Goal: Book appointment/travel/reservation

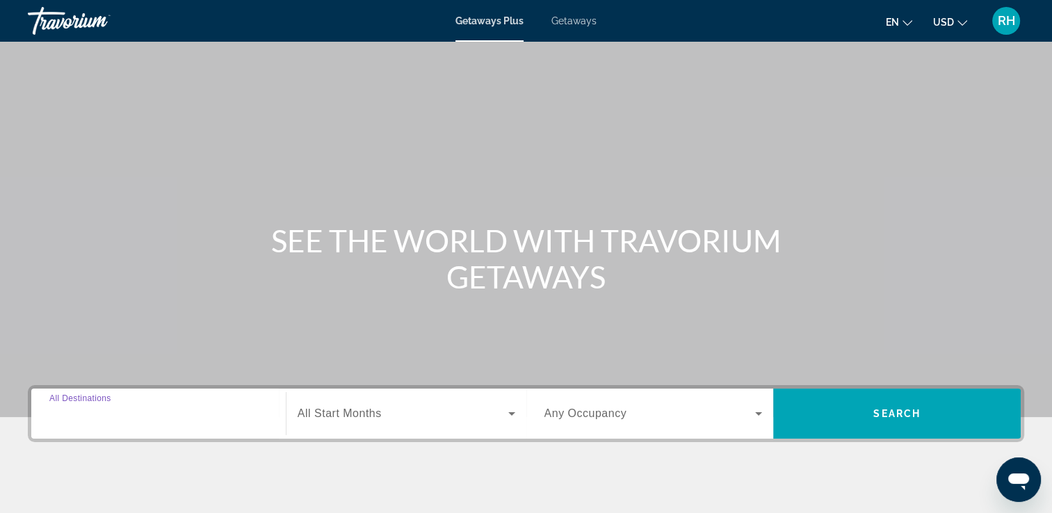
click at [123, 421] on input "Destination All Destinations" at bounding box center [158, 414] width 218 height 17
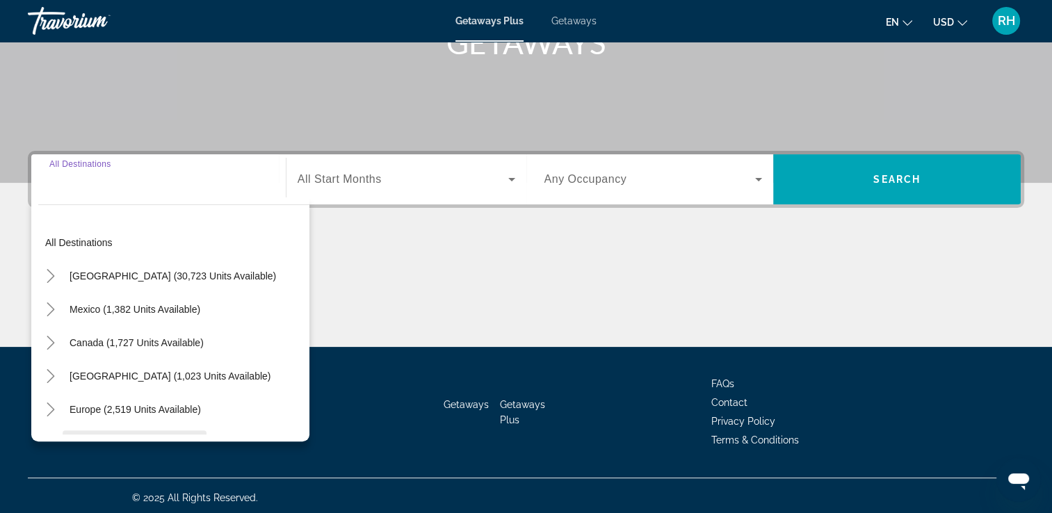
scroll to position [238, 0]
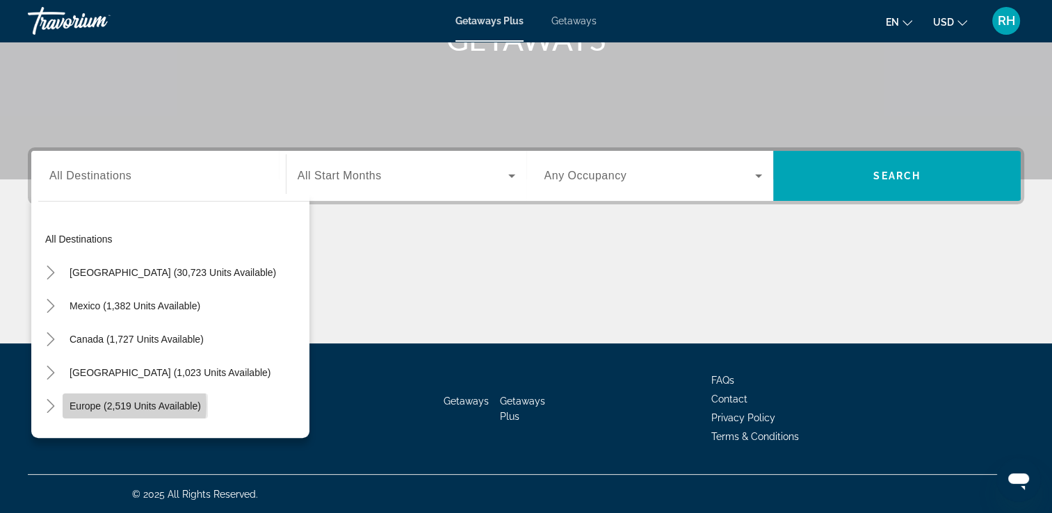
click at [115, 405] on span "Europe (2,519 units available)" at bounding box center [135, 406] width 131 height 11
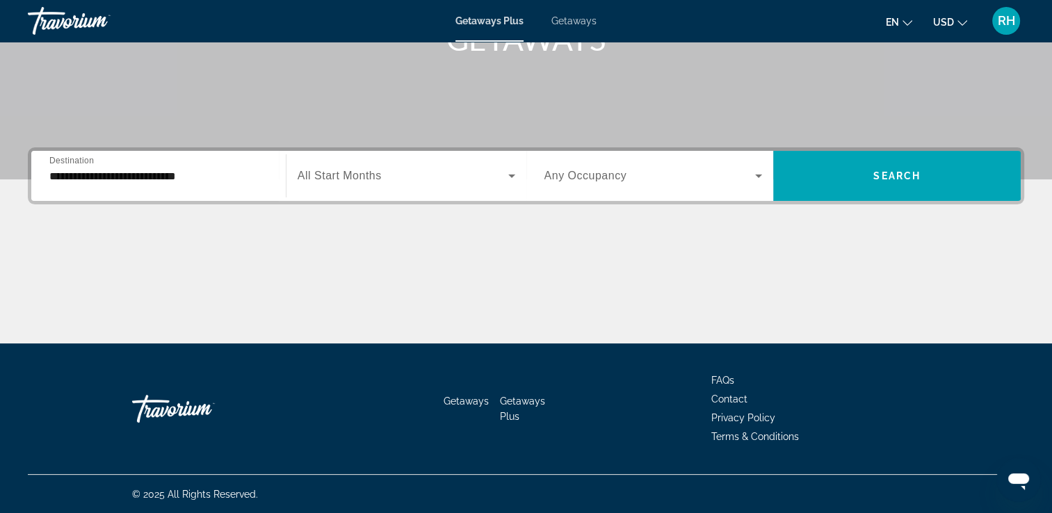
click at [369, 187] on div "Search widget" at bounding box center [407, 175] width 218 height 39
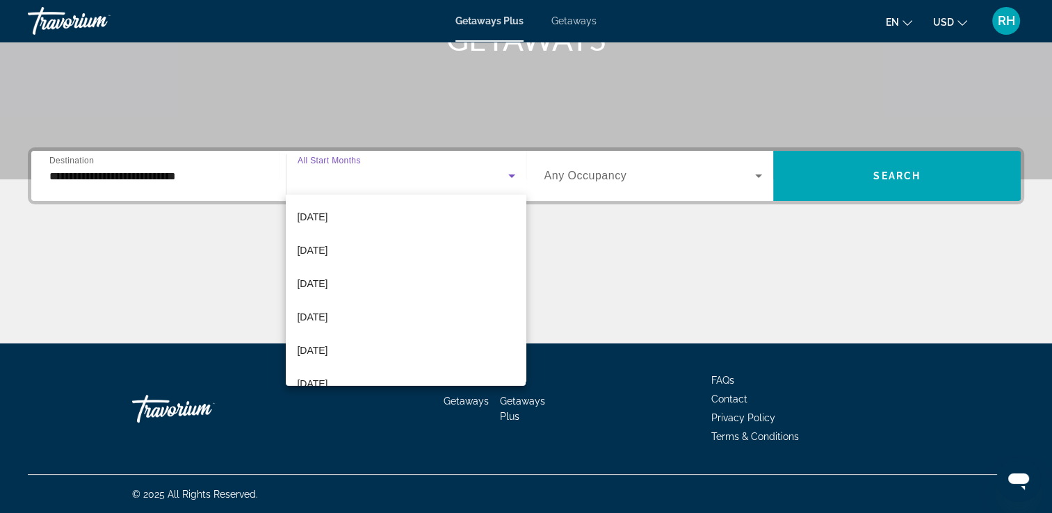
scroll to position [287, 0]
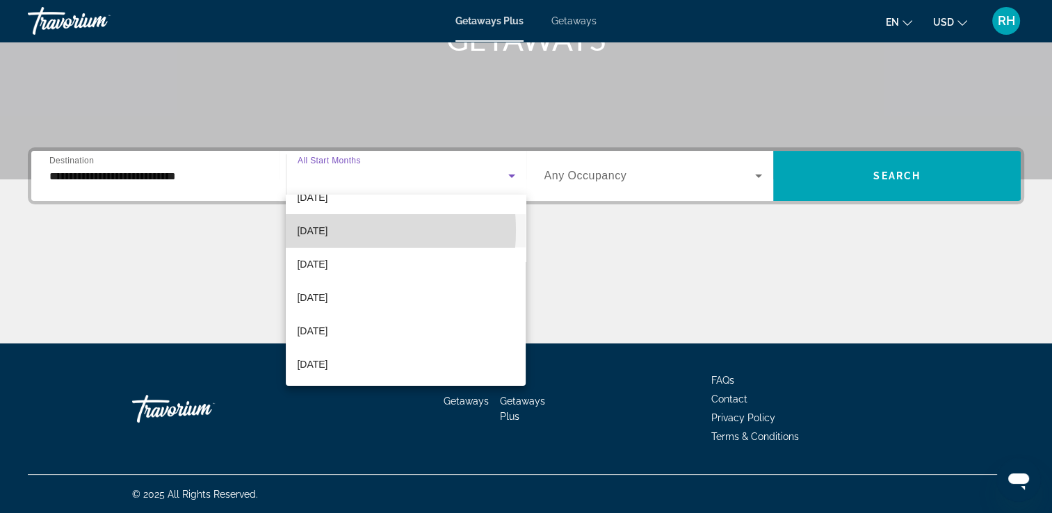
click at [326, 230] on span "[DATE]" at bounding box center [312, 231] width 31 height 17
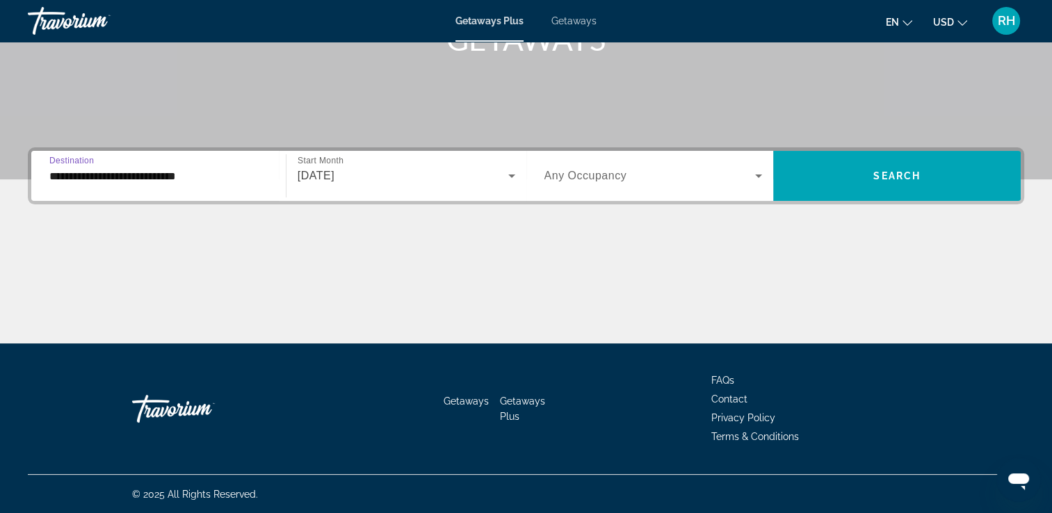
click at [181, 174] on input "**********" at bounding box center [158, 176] width 218 height 17
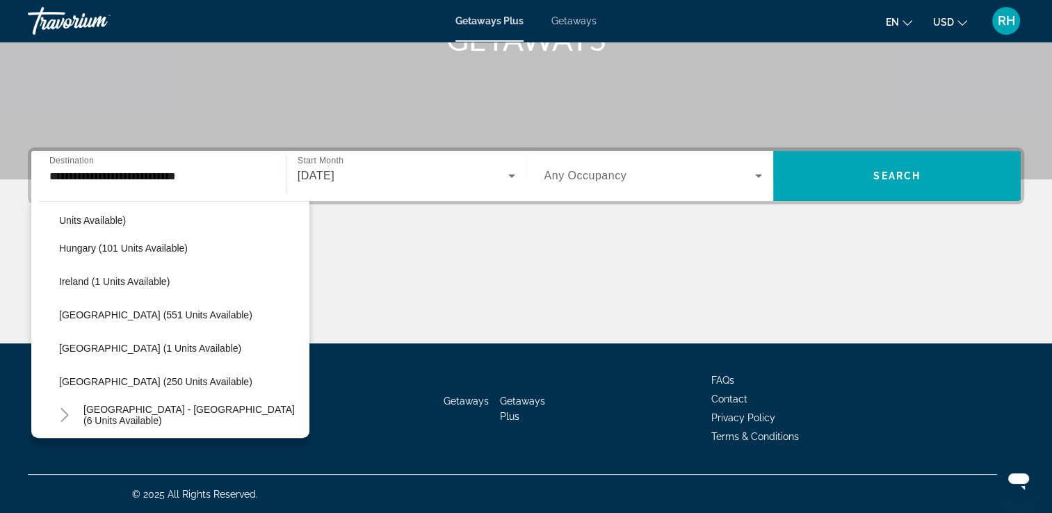
scroll to position [472, 0]
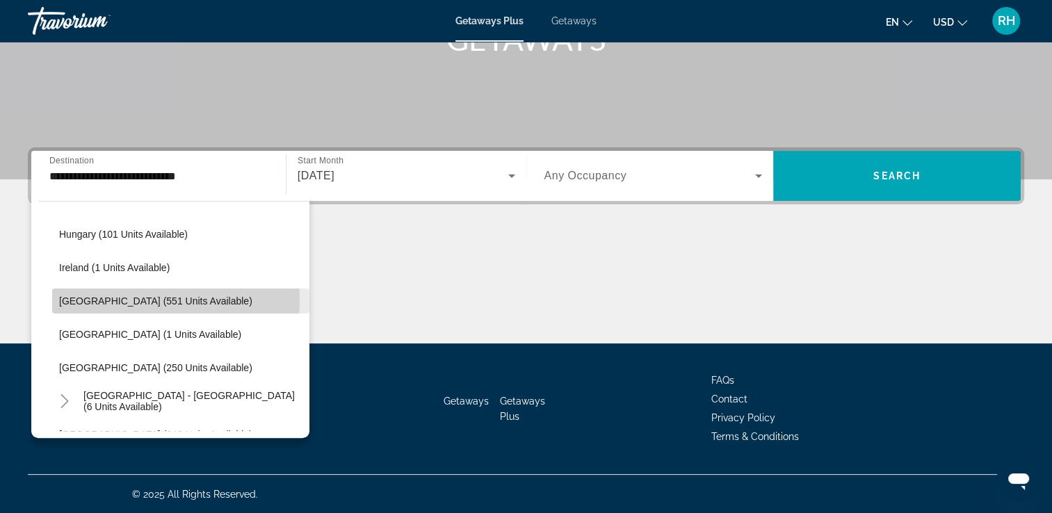
click at [136, 300] on span "[GEOGRAPHIC_DATA] (551 units available)" at bounding box center [155, 301] width 193 height 11
type input "**********"
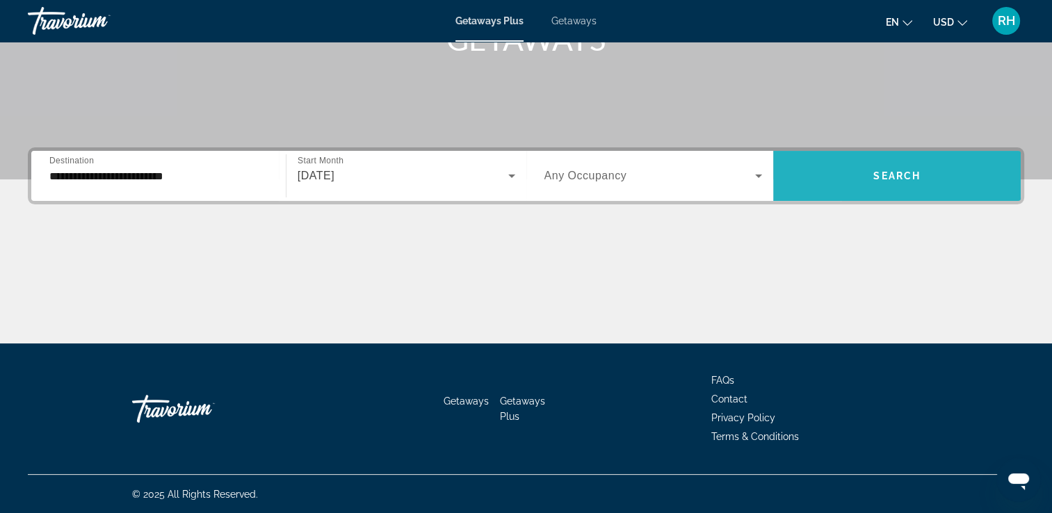
click at [844, 182] on span "Search widget" at bounding box center [897, 175] width 248 height 33
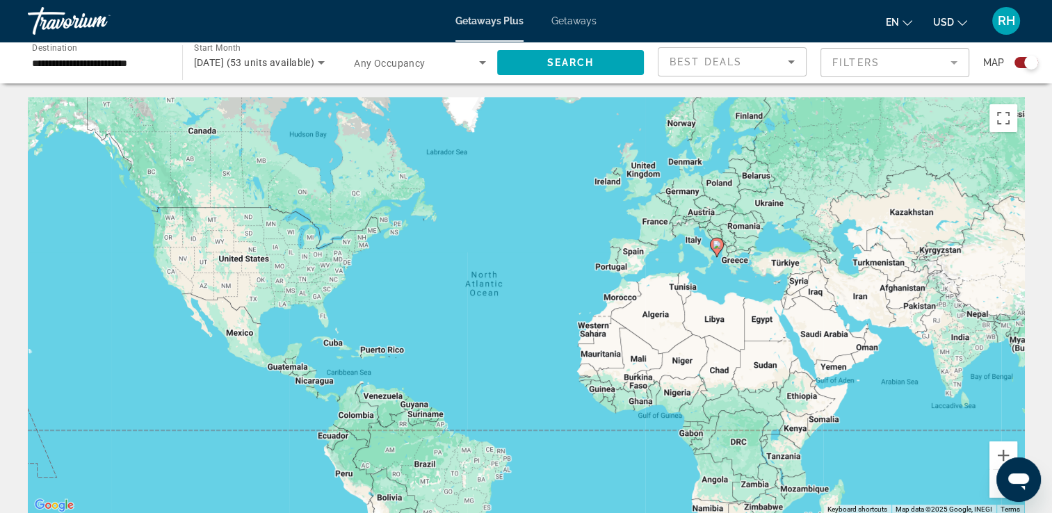
click at [718, 252] on icon "Main content" at bounding box center [716, 248] width 13 height 18
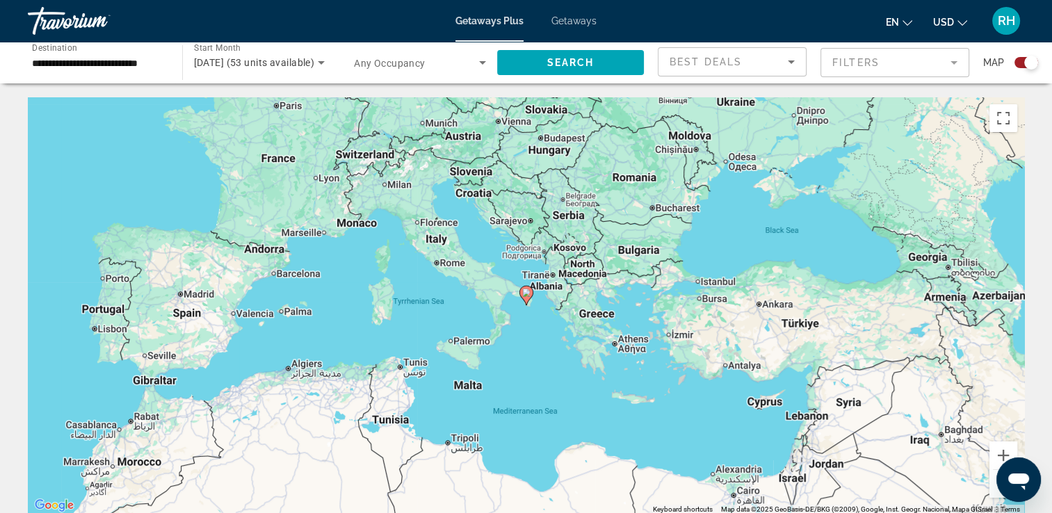
click at [524, 299] on icon "Main content" at bounding box center [526, 296] width 13 height 18
type input "**********"
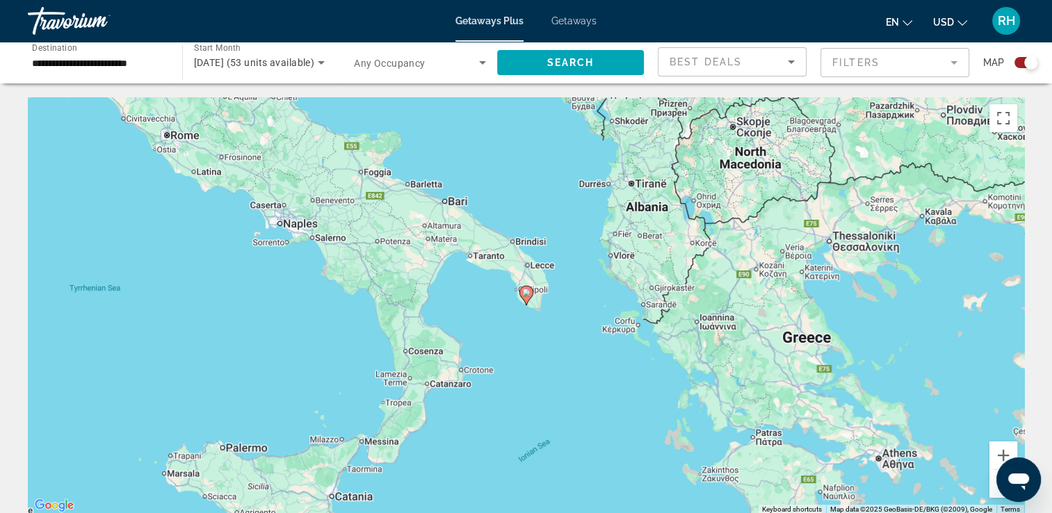
click at [524, 299] on icon "Main content" at bounding box center [526, 296] width 13 height 18
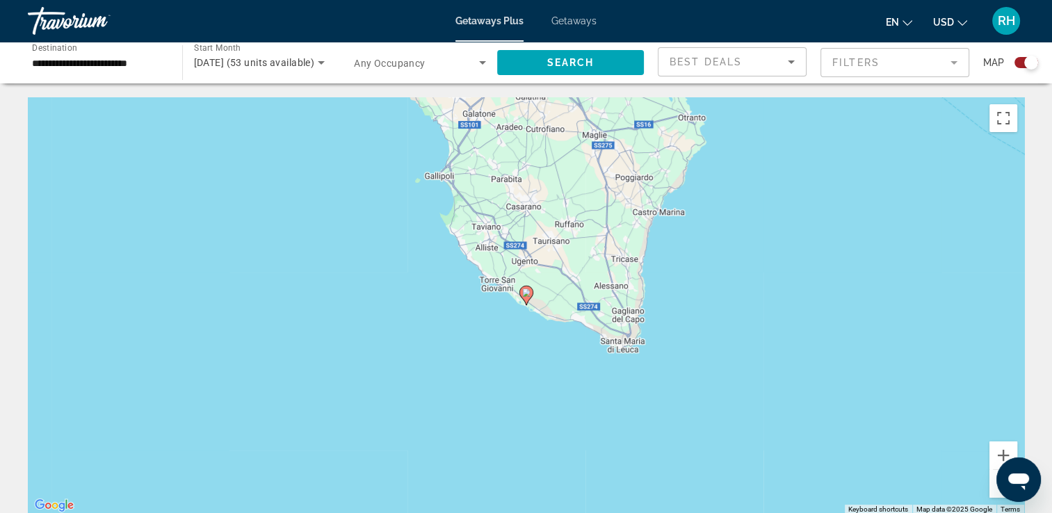
click at [524, 299] on icon "Main content" at bounding box center [526, 296] width 13 height 18
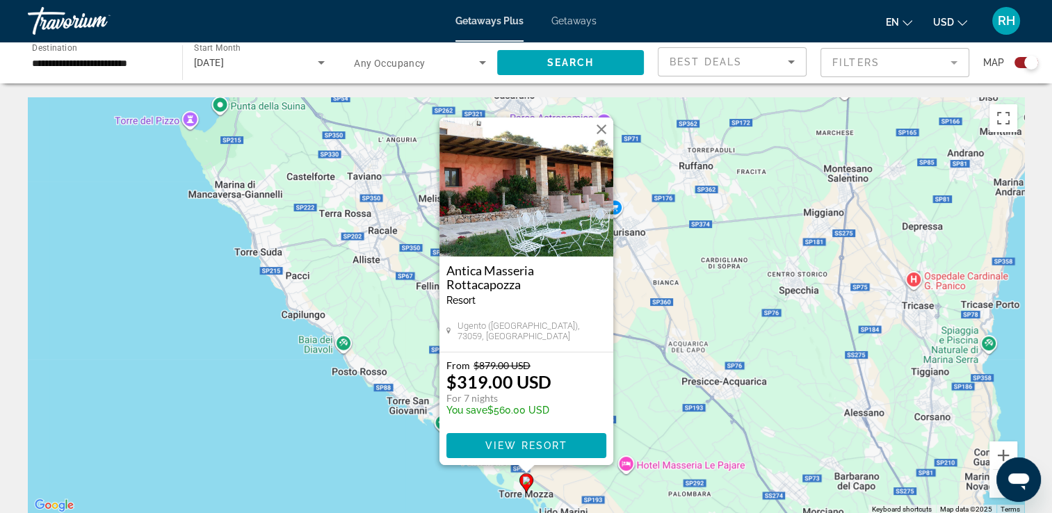
click at [597, 128] on button "Close" at bounding box center [601, 129] width 21 height 21
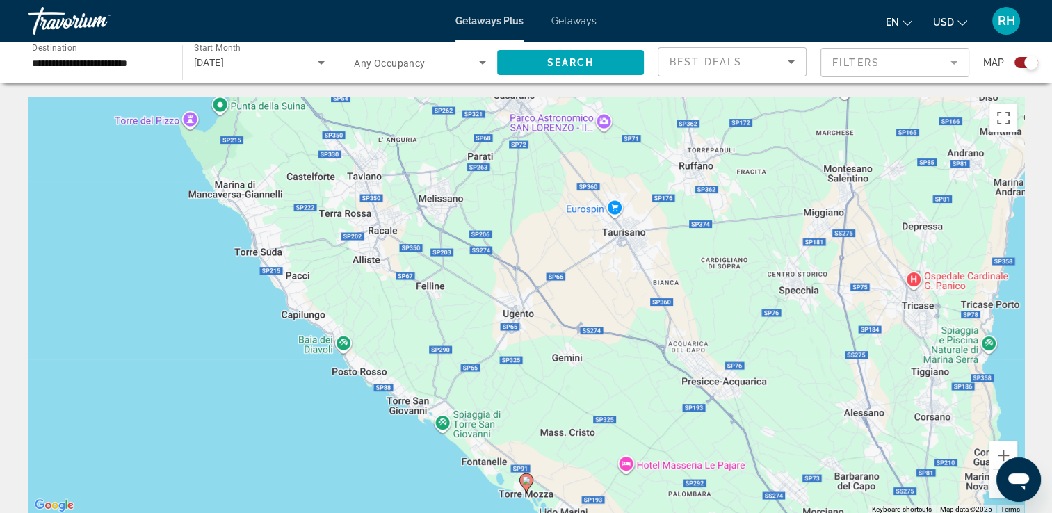
click at [561, 24] on span "Getaways" at bounding box center [574, 20] width 45 height 11
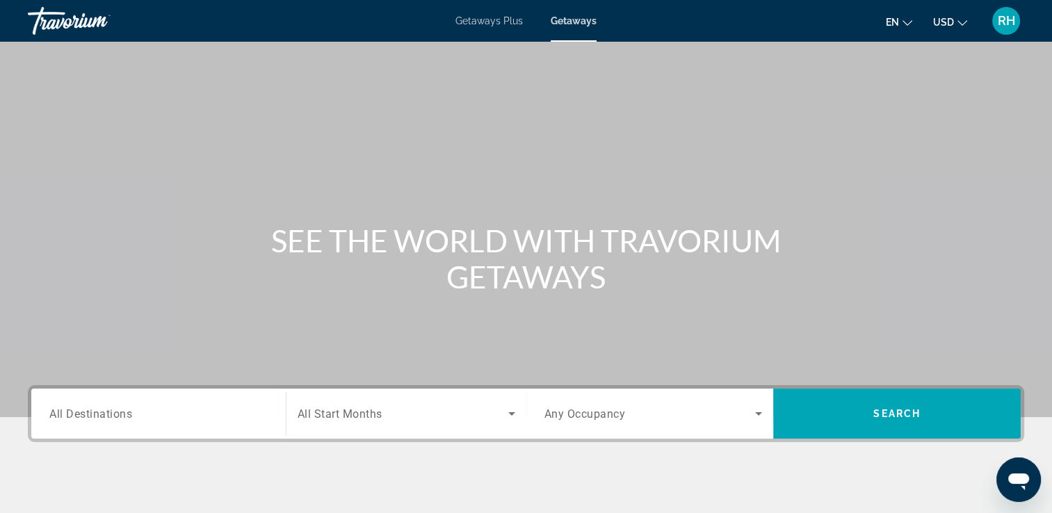
click at [151, 410] on input "Destination All Destinations" at bounding box center [158, 414] width 218 height 17
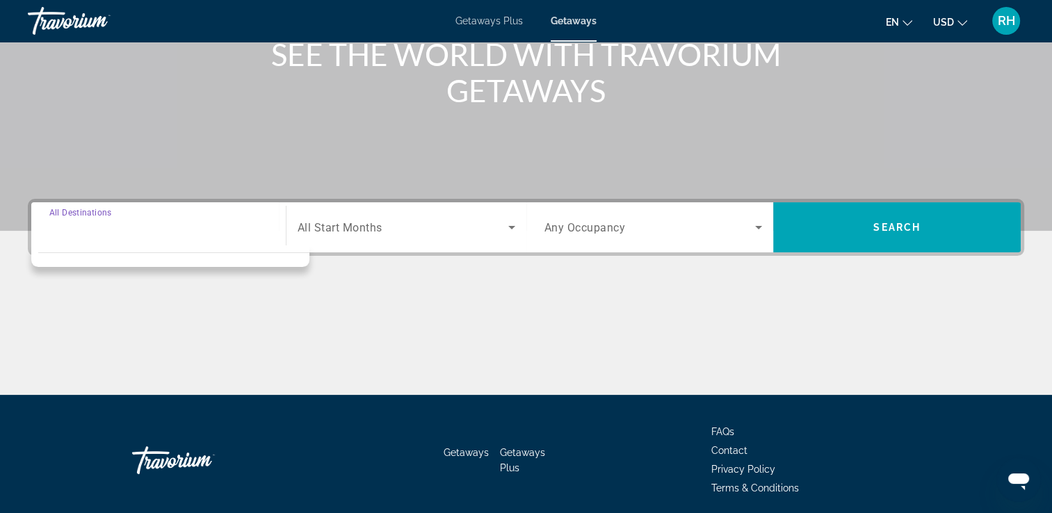
scroll to position [238, 0]
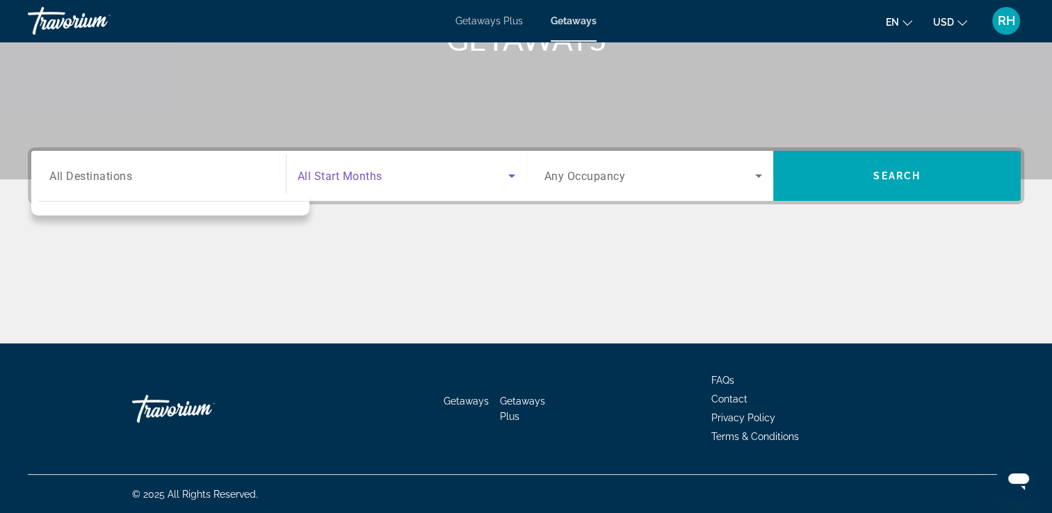
click at [337, 182] on span "Search widget" at bounding box center [403, 176] width 211 height 17
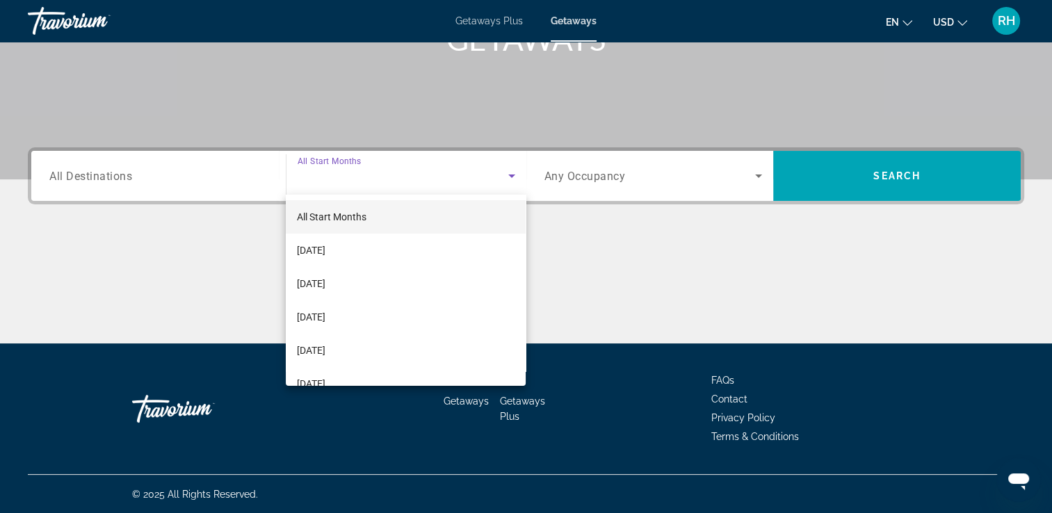
scroll to position [167, 0]
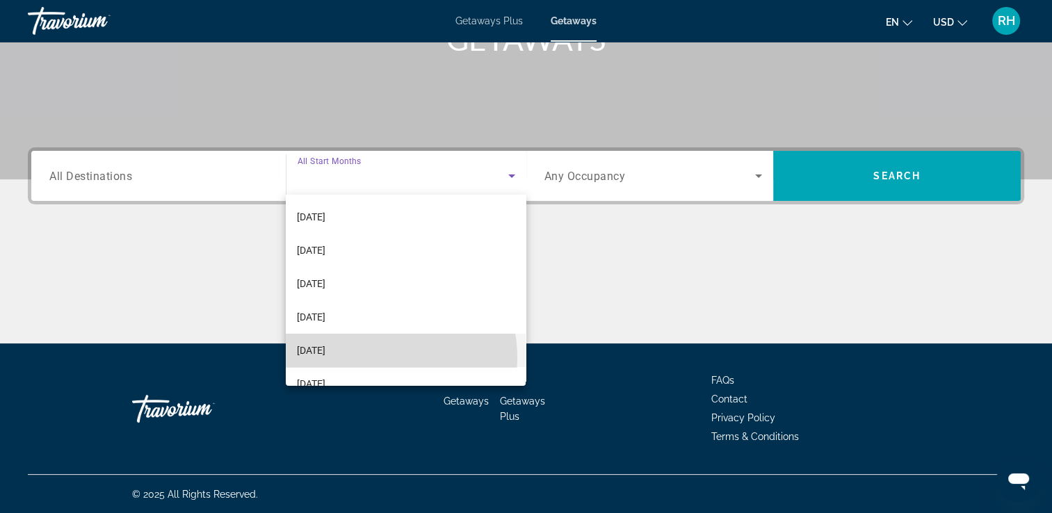
click at [378, 358] on mat-option "[DATE]" at bounding box center [406, 350] width 240 height 33
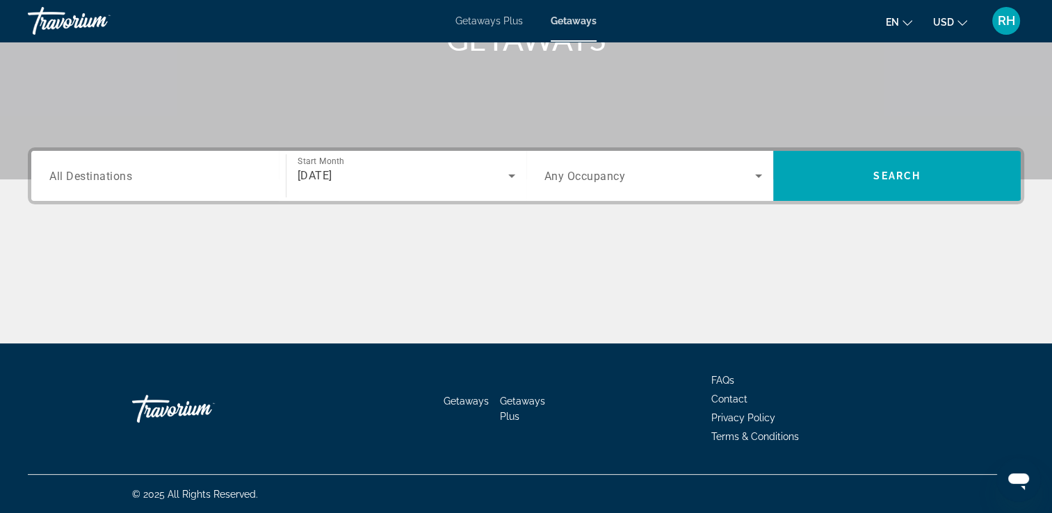
click at [118, 170] on span "All Destinations" at bounding box center [90, 175] width 83 height 13
click at [118, 170] on input "Destination All Destinations" at bounding box center [158, 176] width 218 height 17
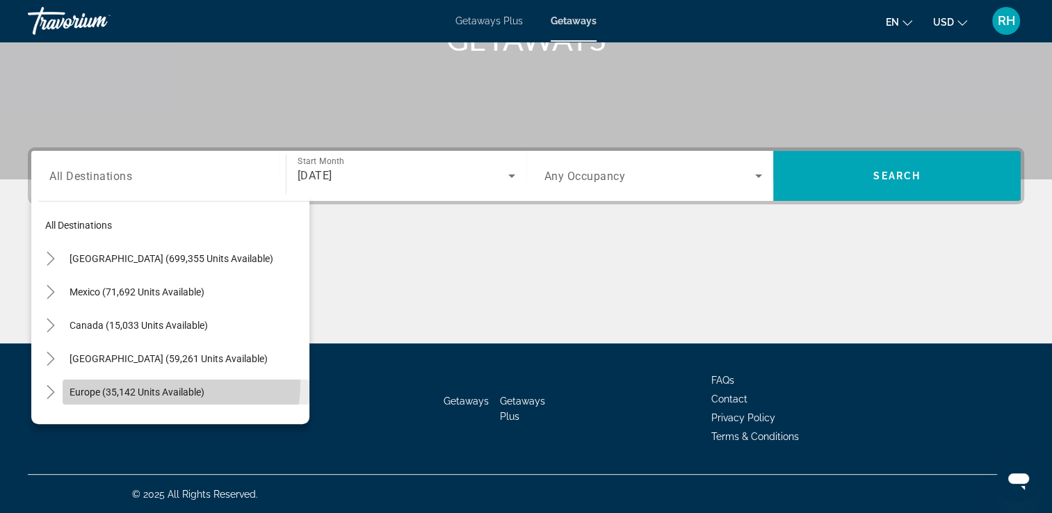
click at [169, 383] on span "Search widget" at bounding box center [186, 392] width 247 height 33
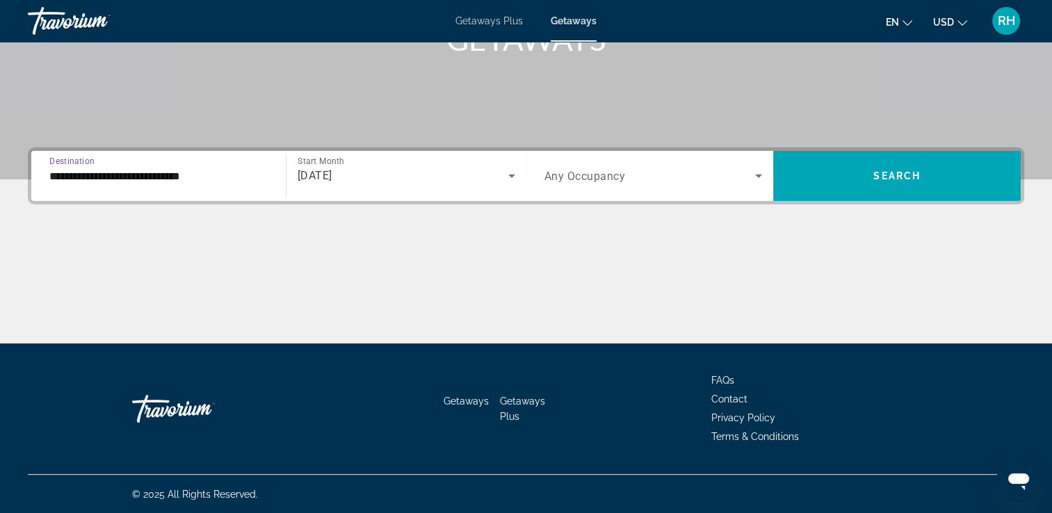
click at [232, 183] on input "**********" at bounding box center [158, 176] width 218 height 17
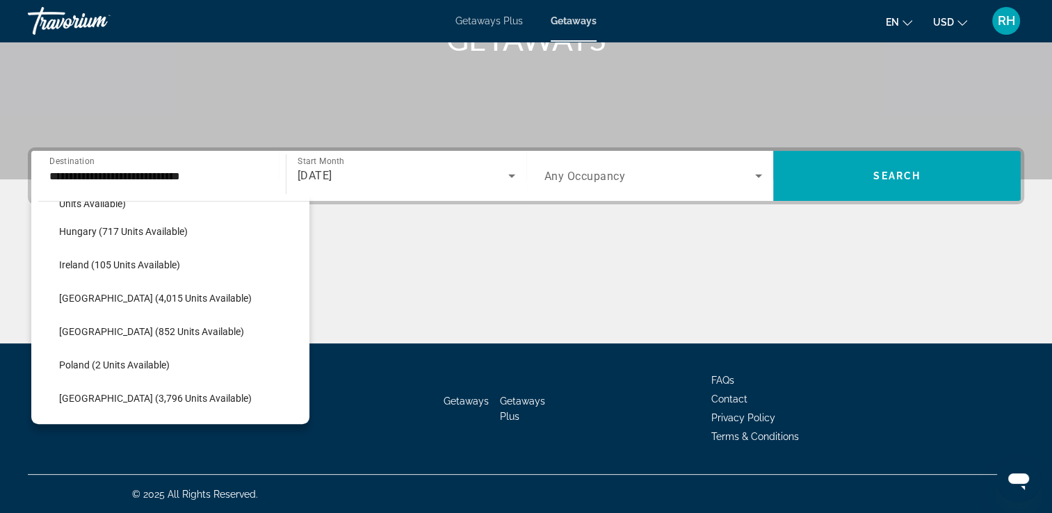
scroll to position [500, 0]
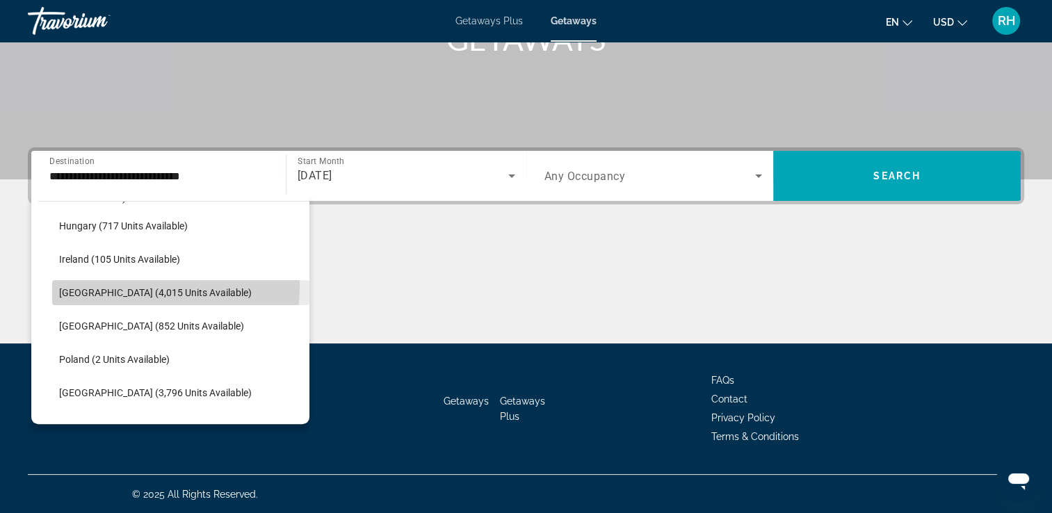
click at [126, 287] on span "[GEOGRAPHIC_DATA] (4,015 units available)" at bounding box center [155, 292] width 193 height 11
type input "**********"
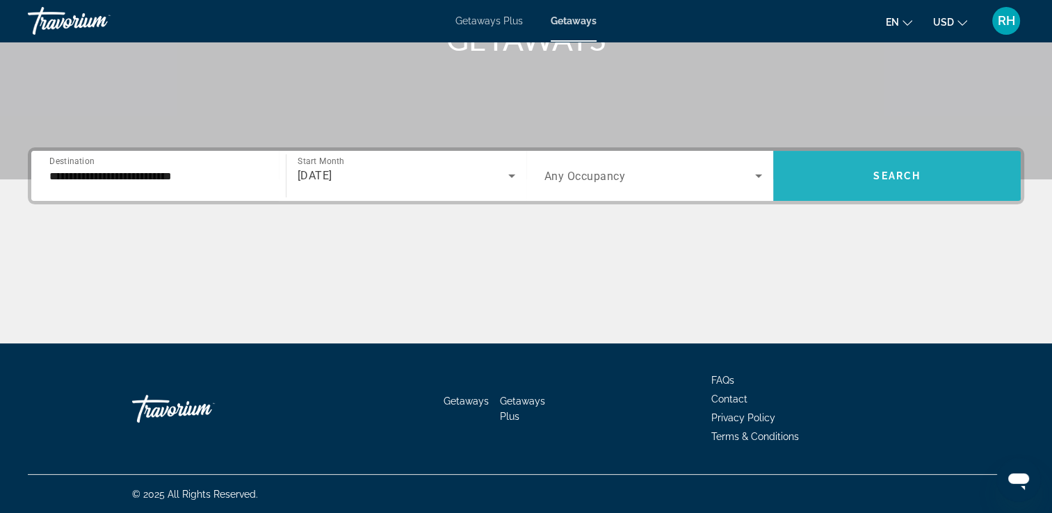
click at [859, 182] on span "Search widget" at bounding box center [897, 175] width 248 height 33
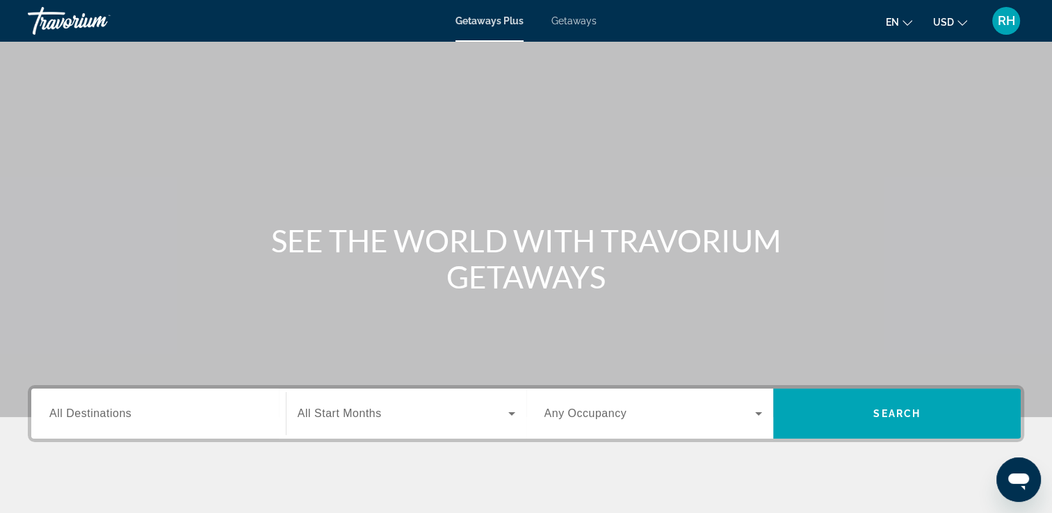
click at [582, 20] on span "Getaways" at bounding box center [574, 20] width 45 height 11
click at [159, 410] on input "Destination All Destinations" at bounding box center [158, 414] width 218 height 17
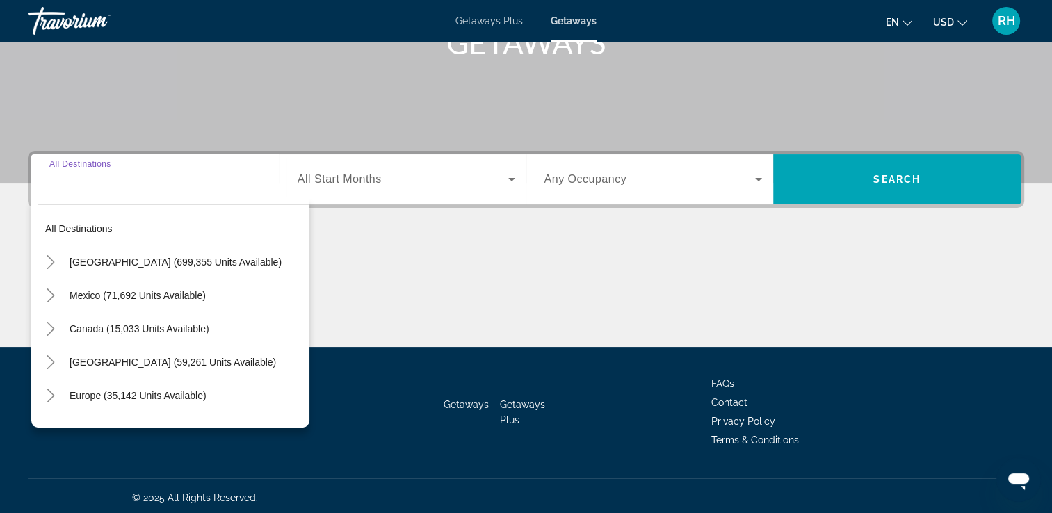
scroll to position [238, 0]
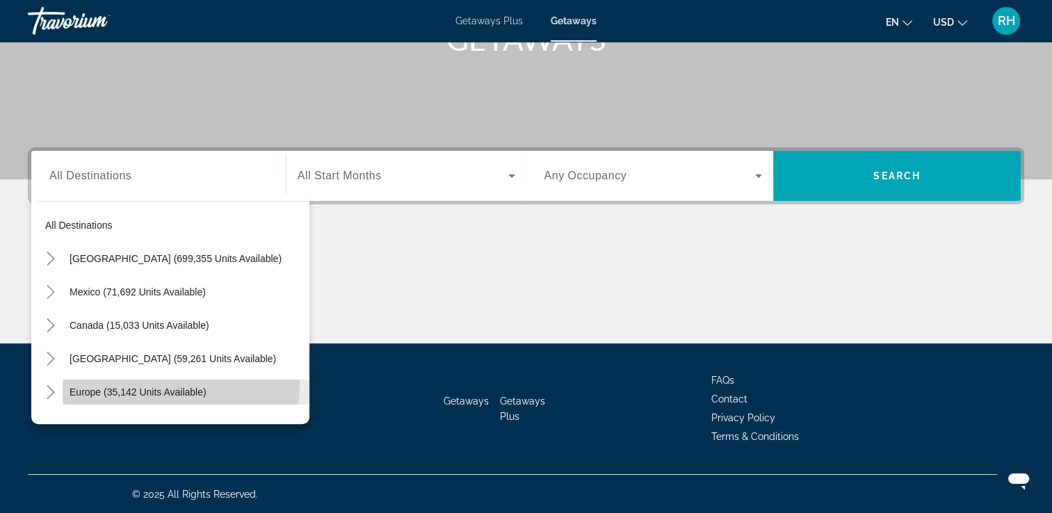
click at [130, 387] on span "Europe (35,142 units available)" at bounding box center [138, 392] width 137 height 11
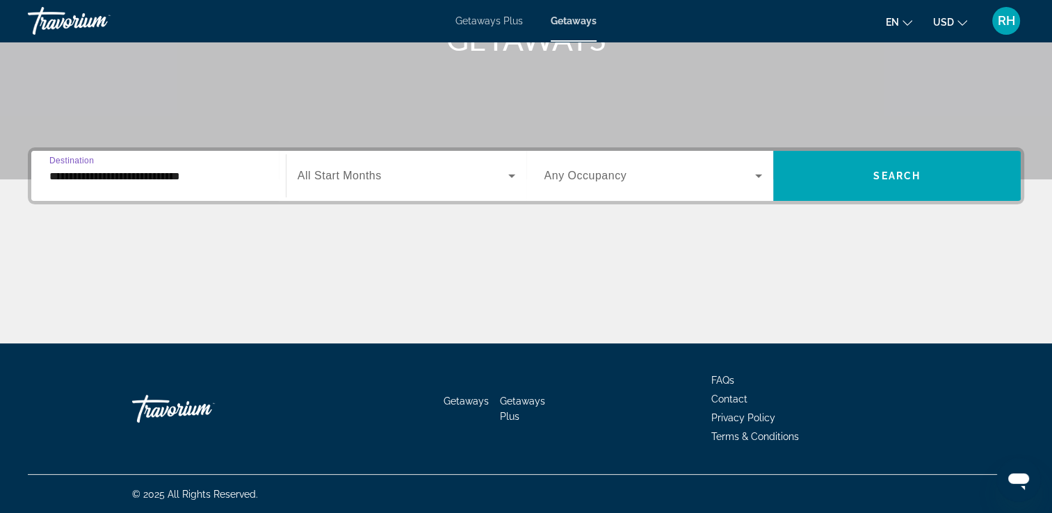
click at [237, 179] on input "**********" at bounding box center [158, 176] width 218 height 17
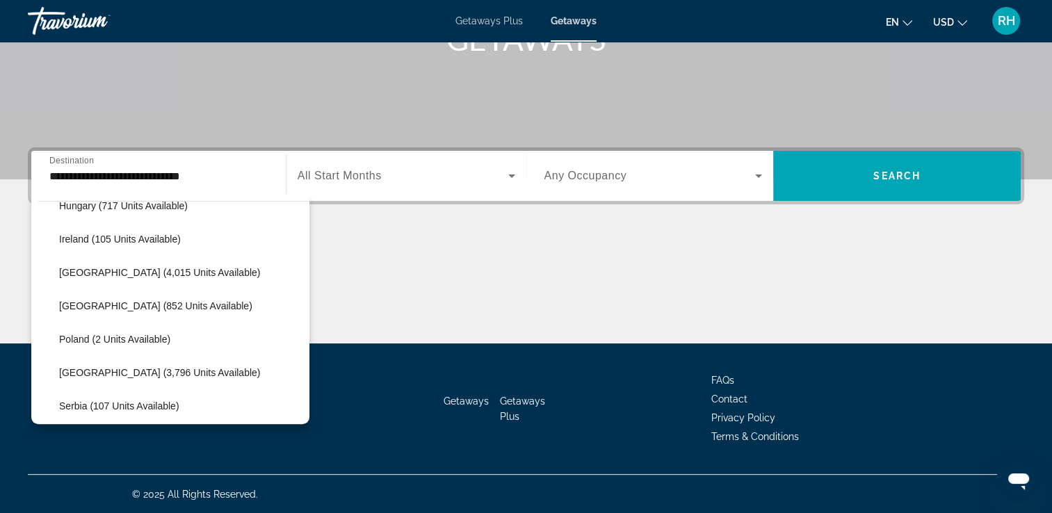
scroll to position [508, 0]
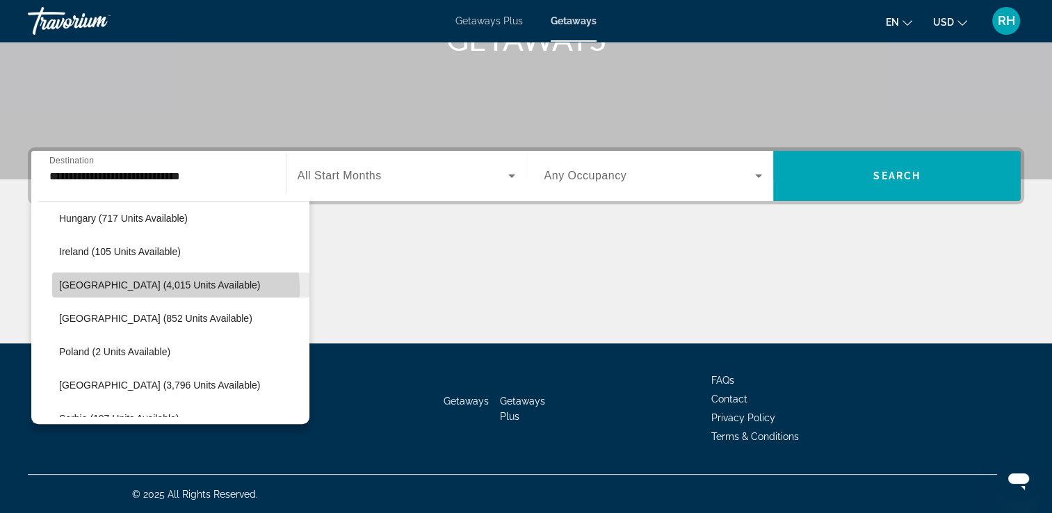
click at [147, 289] on span "[GEOGRAPHIC_DATA] (4,015 units available)" at bounding box center [159, 285] width 201 height 11
type input "**********"
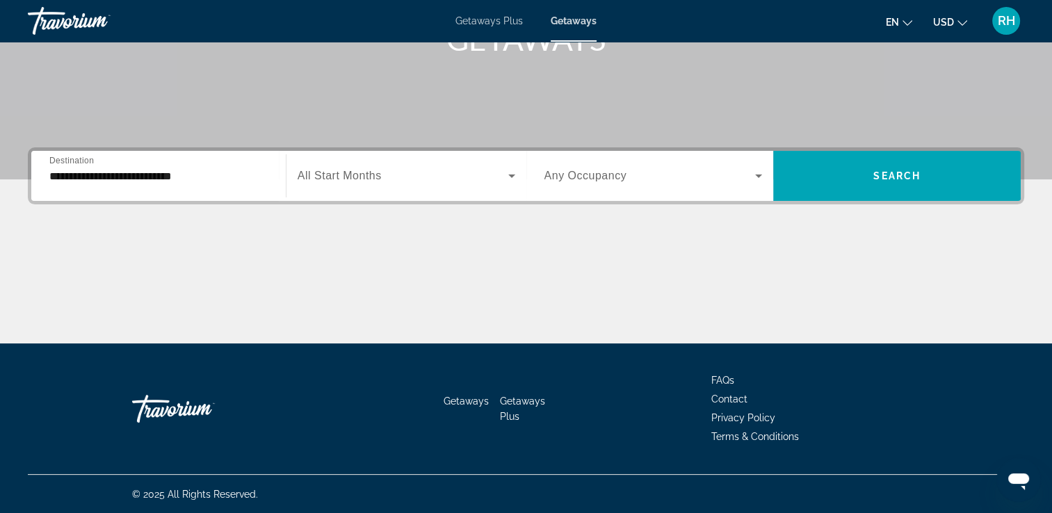
click at [374, 185] on div "Search widget" at bounding box center [407, 175] width 218 height 39
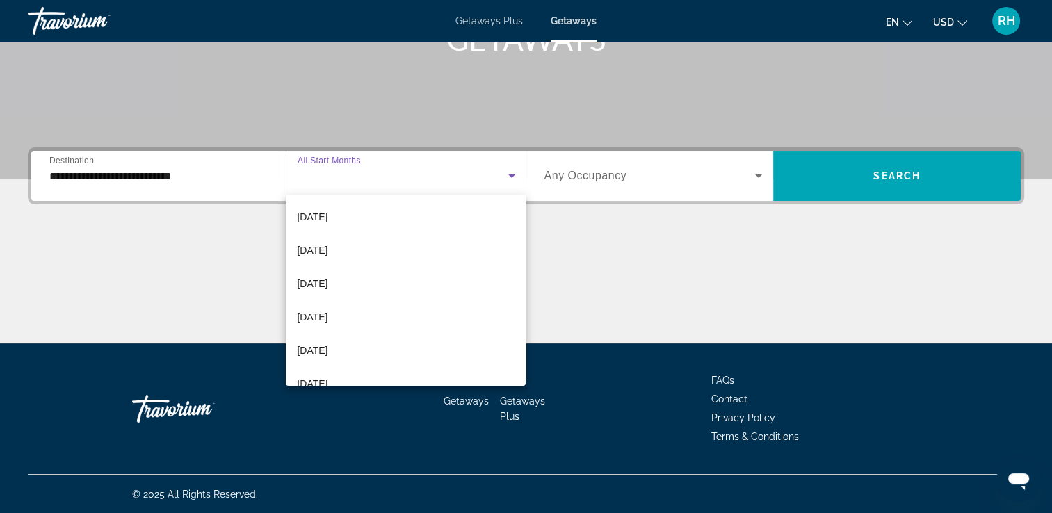
scroll to position [278, 0]
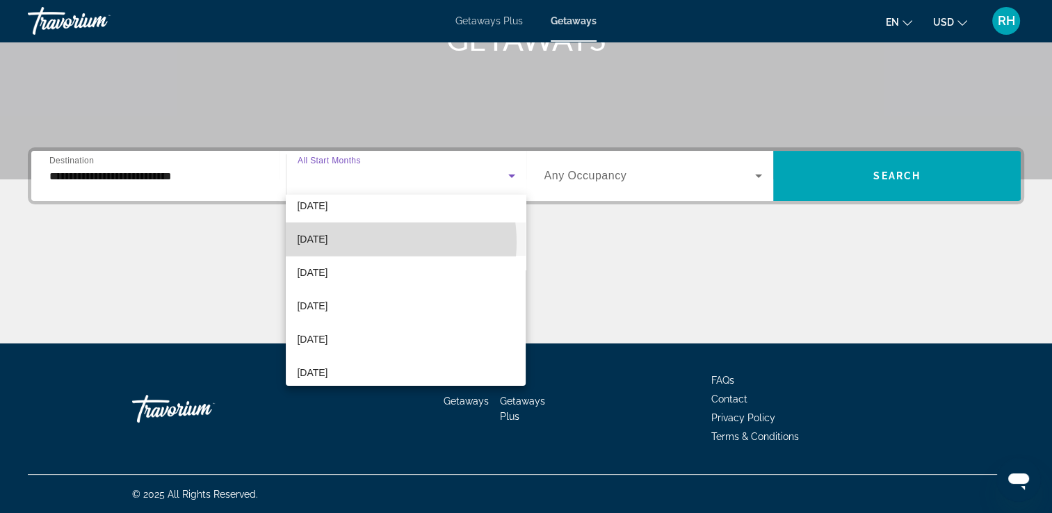
click at [364, 242] on mat-option "[DATE]" at bounding box center [406, 239] width 240 height 33
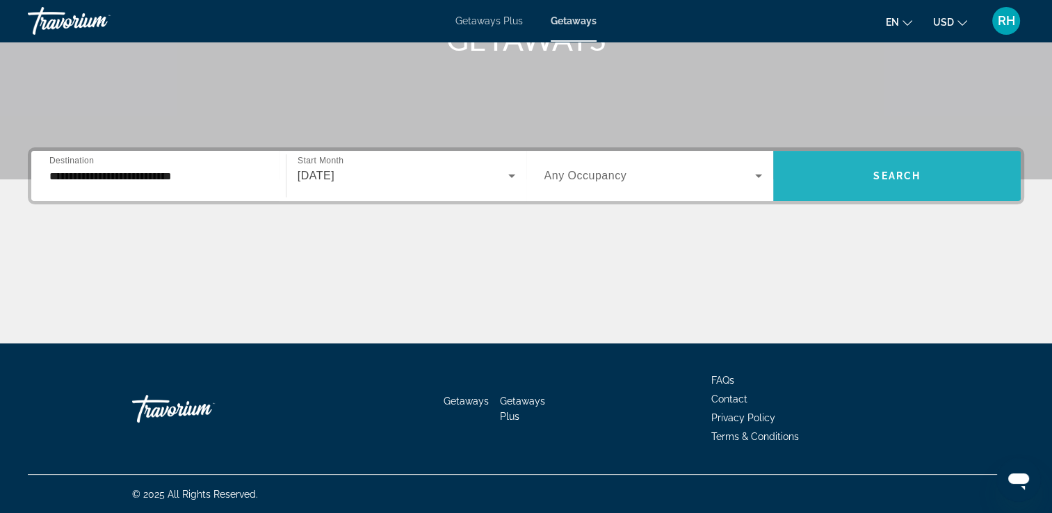
click at [867, 172] on span "Search widget" at bounding box center [897, 175] width 248 height 33
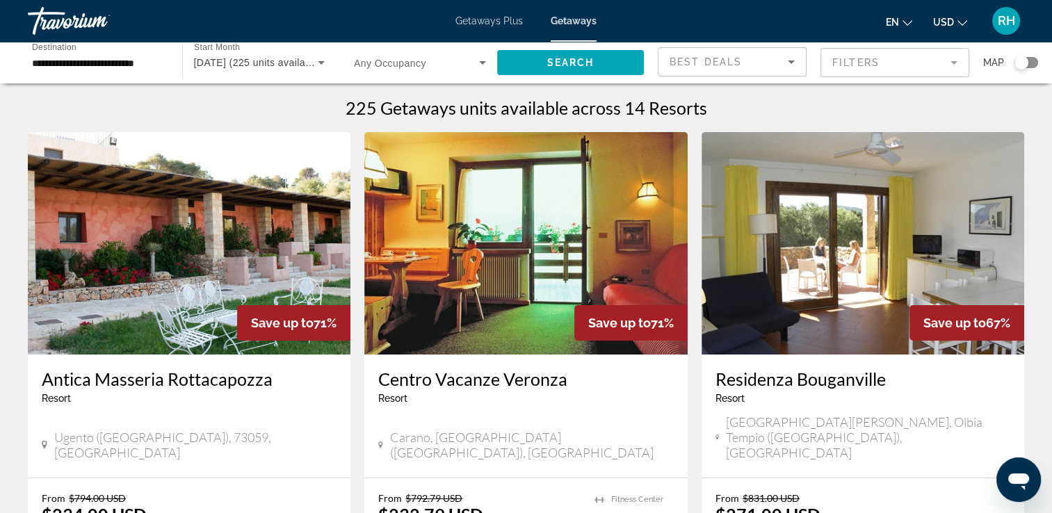
click at [1027, 58] on div "Search widget" at bounding box center [1022, 63] width 14 height 14
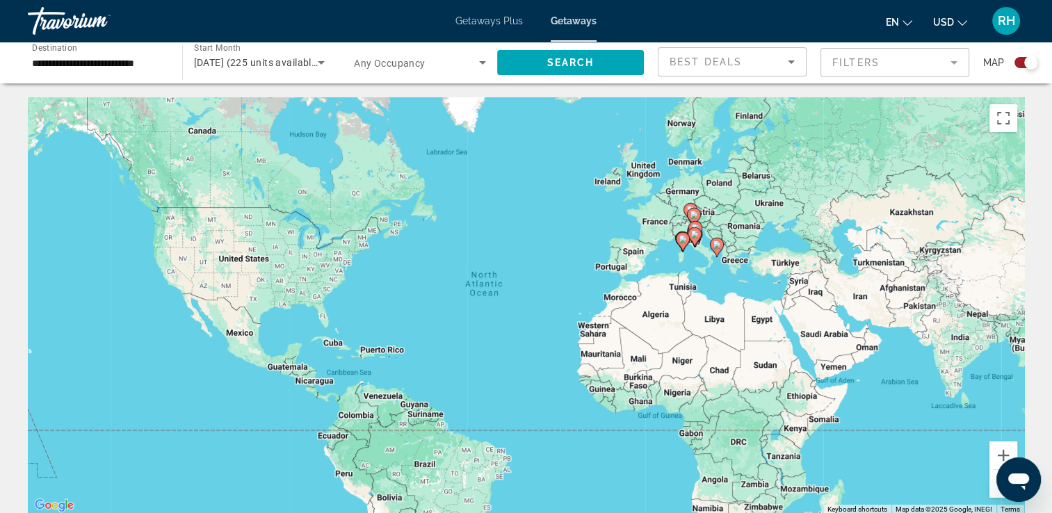
click at [695, 237] on image "Main content" at bounding box center [695, 234] width 8 height 8
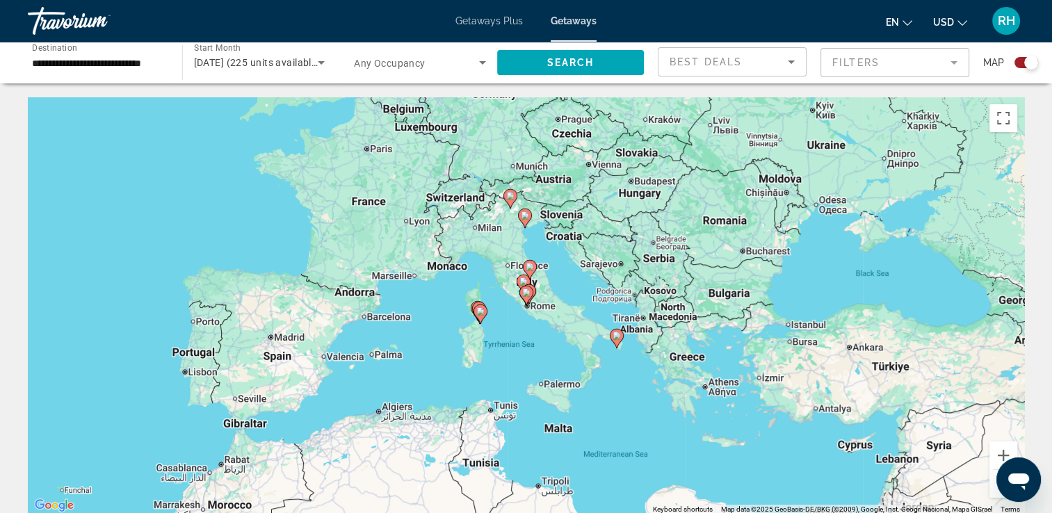
click at [529, 289] on image "Main content" at bounding box center [526, 293] width 8 height 8
type input "**********"
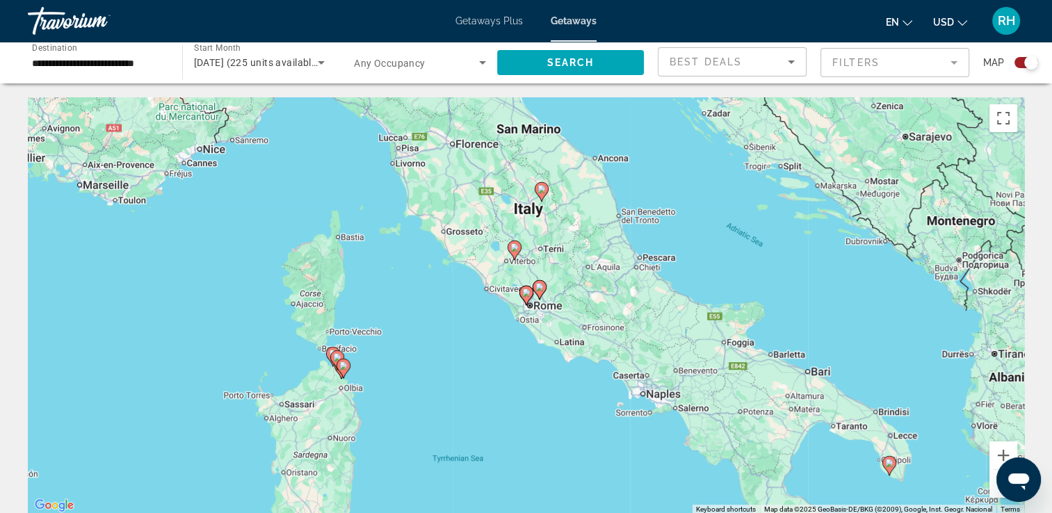
click at [543, 287] on image "Main content" at bounding box center [540, 287] width 8 height 8
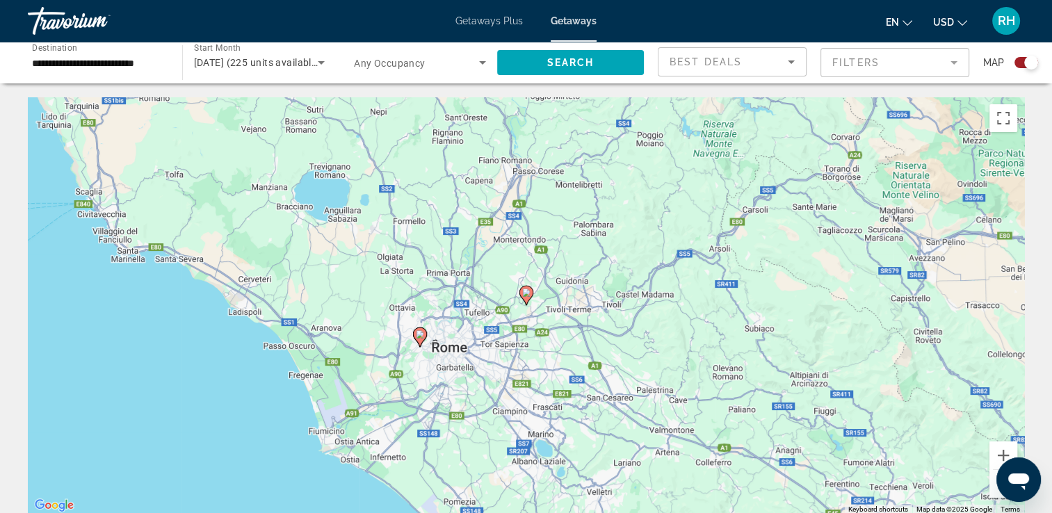
click at [529, 301] on gmp-advanced-marker "Main content" at bounding box center [527, 295] width 14 height 21
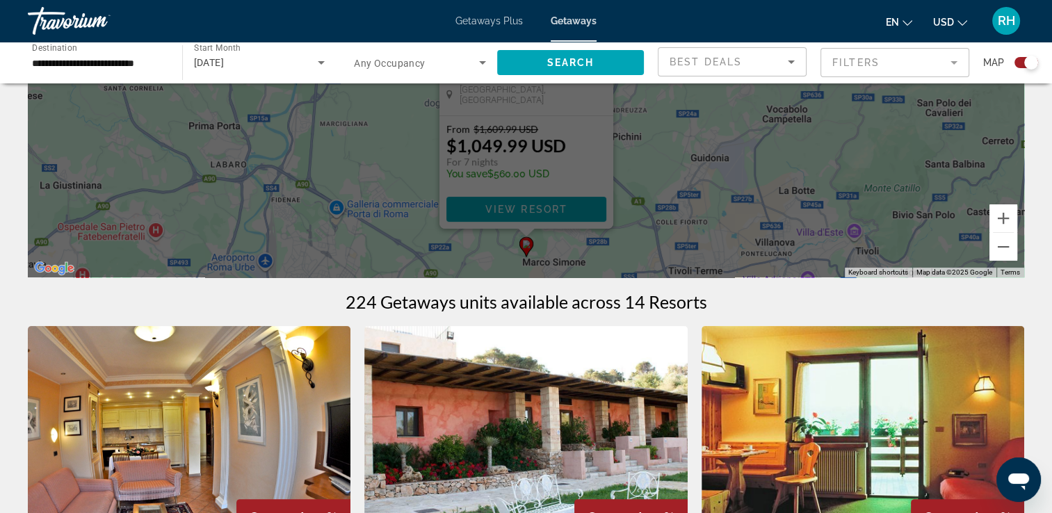
scroll to position [238, 0]
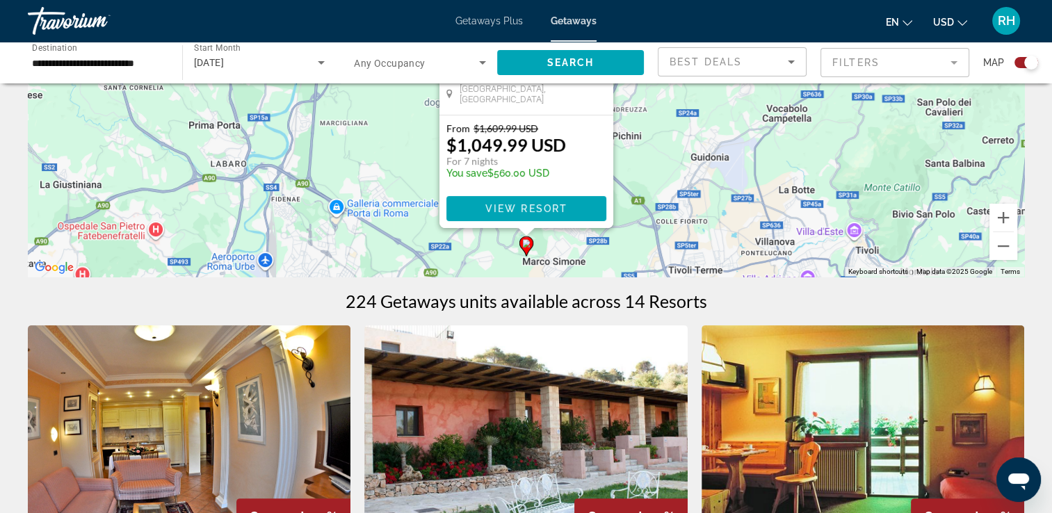
click at [353, 223] on div "To activate drag with keyboard, press Alt + Enter. Once in keyboard drag state,…" at bounding box center [526, 67] width 997 height 417
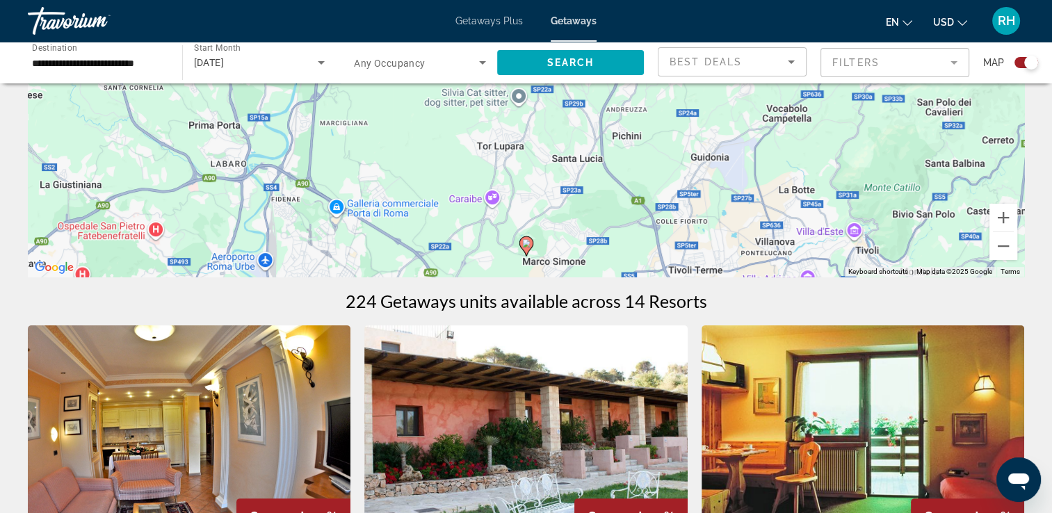
click at [548, 234] on div "To activate drag with keyboard, press Alt + Enter. Once in keyboard drag state,…" at bounding box center [526, 67] width 997 height 417
click at [526, 252] on icon "Main content" at bounding box center [526, 246] width 13 height 18
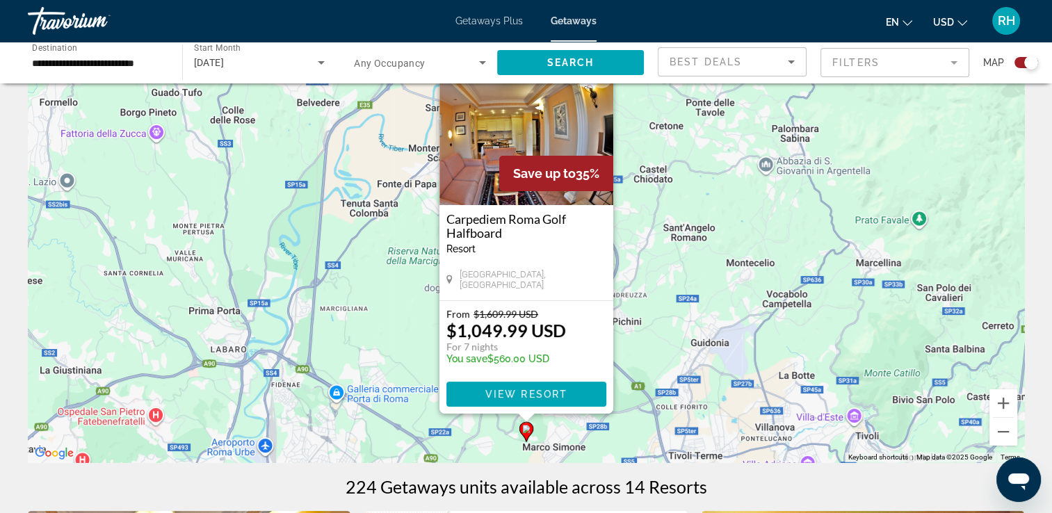
scroll to position [0, 0]
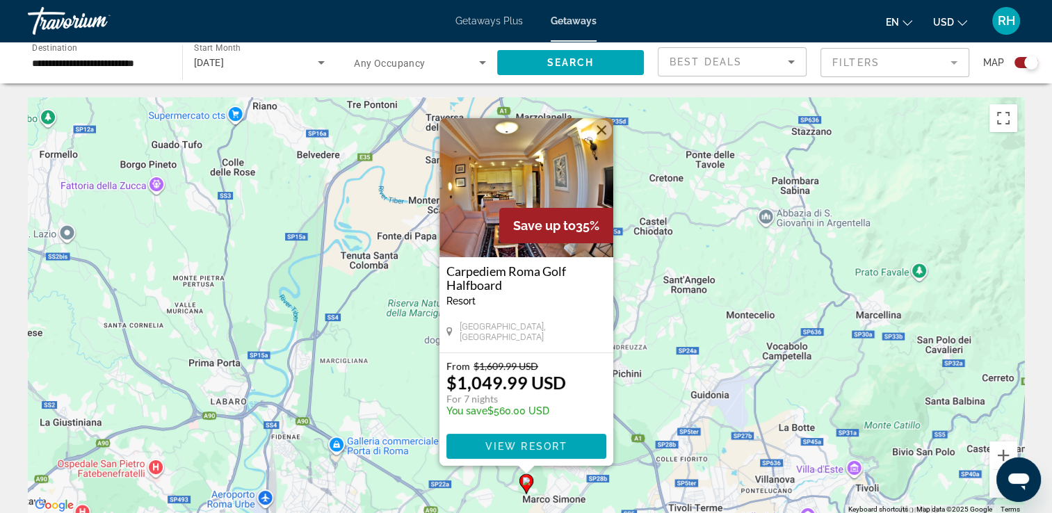
click at [529, 484] on image "Main content" at bounding box center [526, 481] width 8 height 8
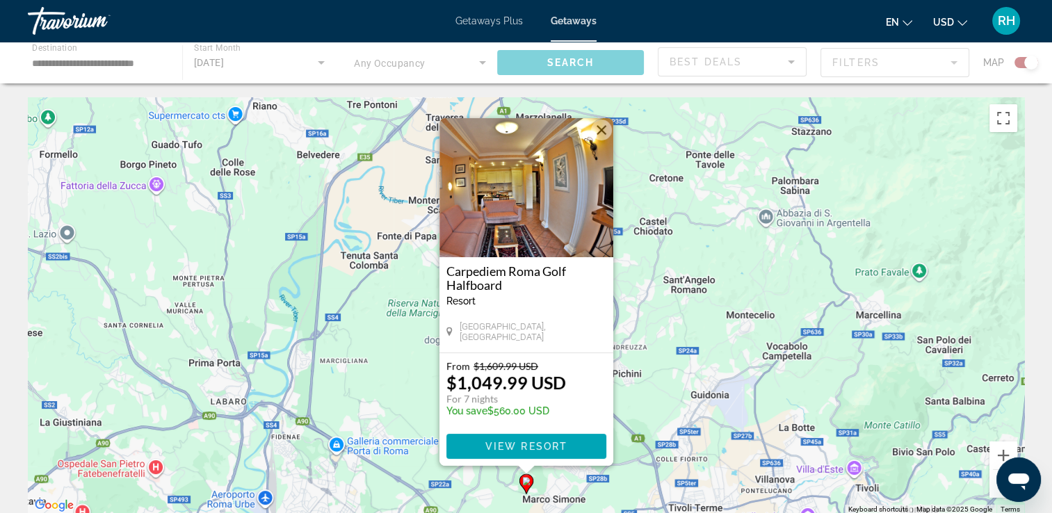
click at [529, 484] on image "Main content" at bounding box center [526, 481] width 8 height 8
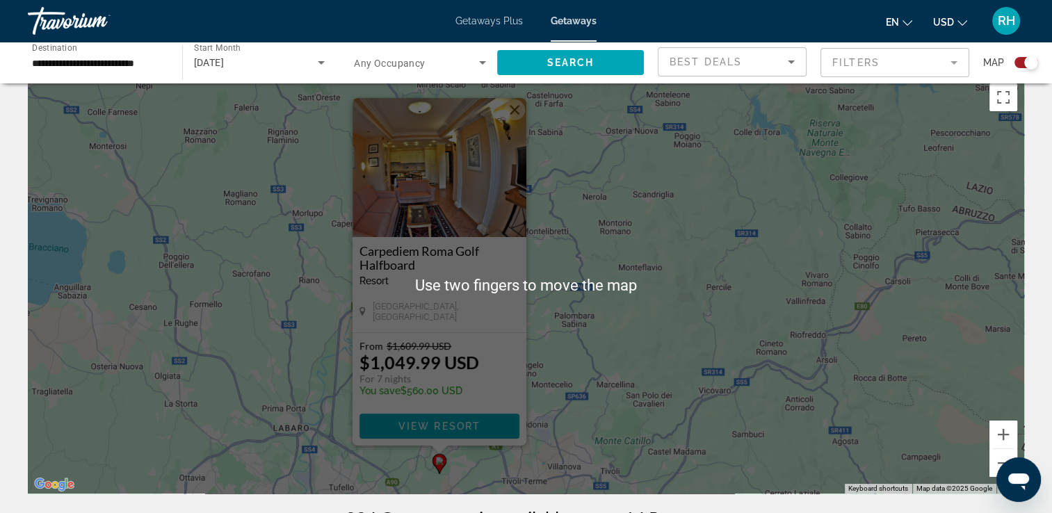
scroll to position [19, 0]
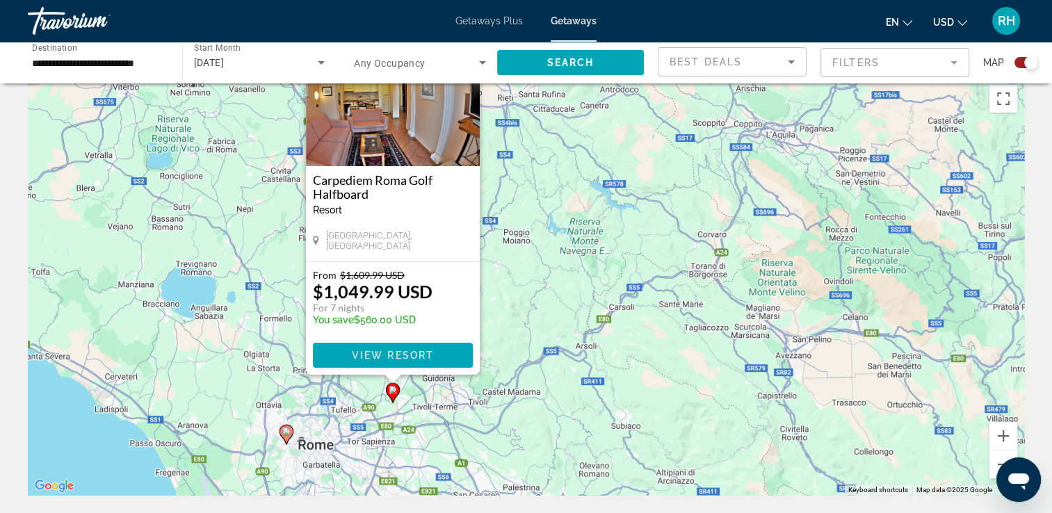
click at [284, 433] on image "Main content" at bounding box center [286, 432] width 8 height 8
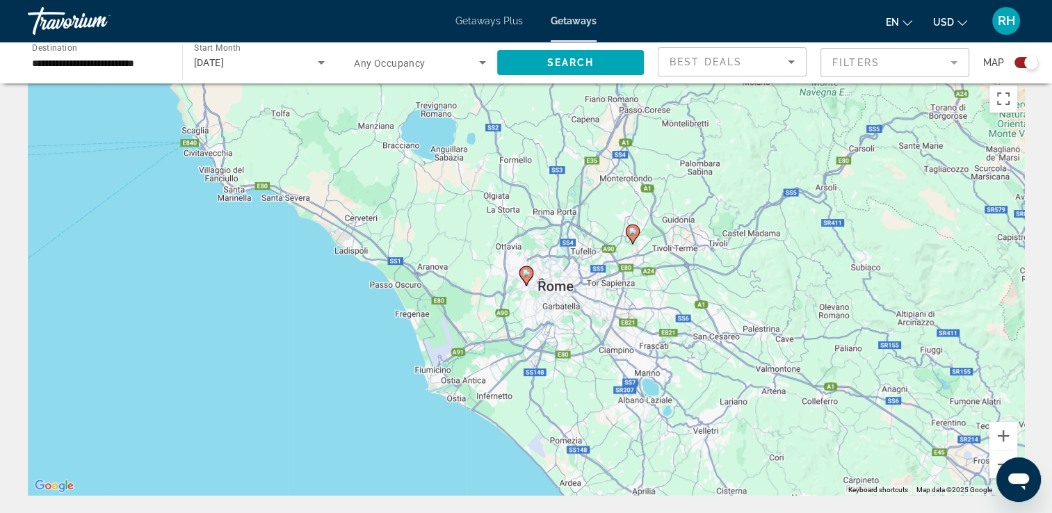
click at [528, 282] on gmp-advanced-marker "Main content" at bounding box center [527, 276] width 14 height 21
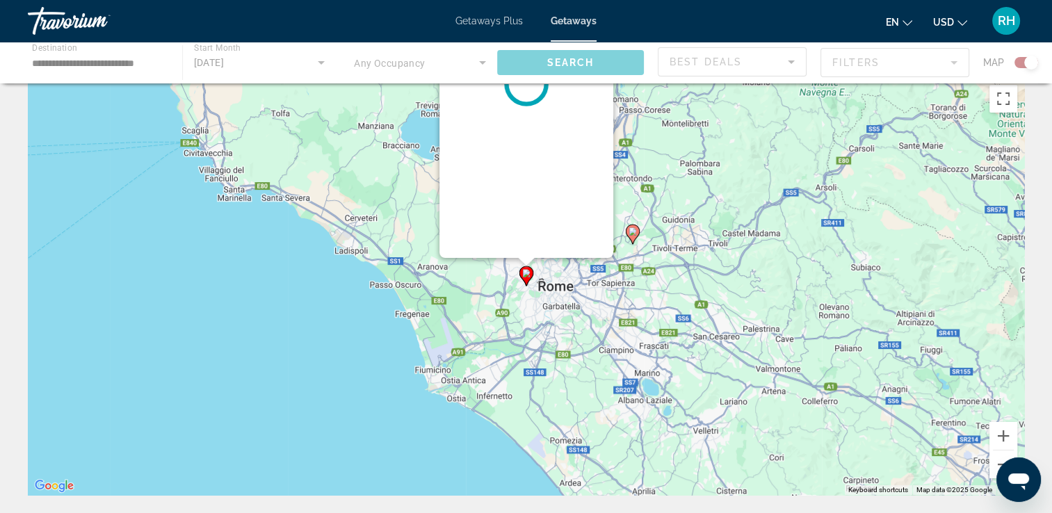
scroll to position [0, 0]
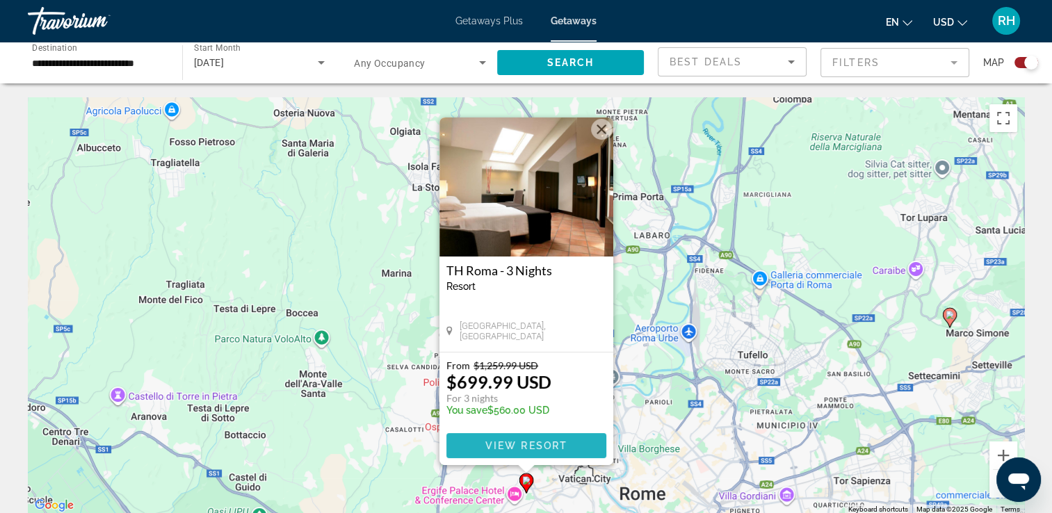
click at [517, 444] on span "View Resort" at bounding box center [526, 445] width 82 height 11
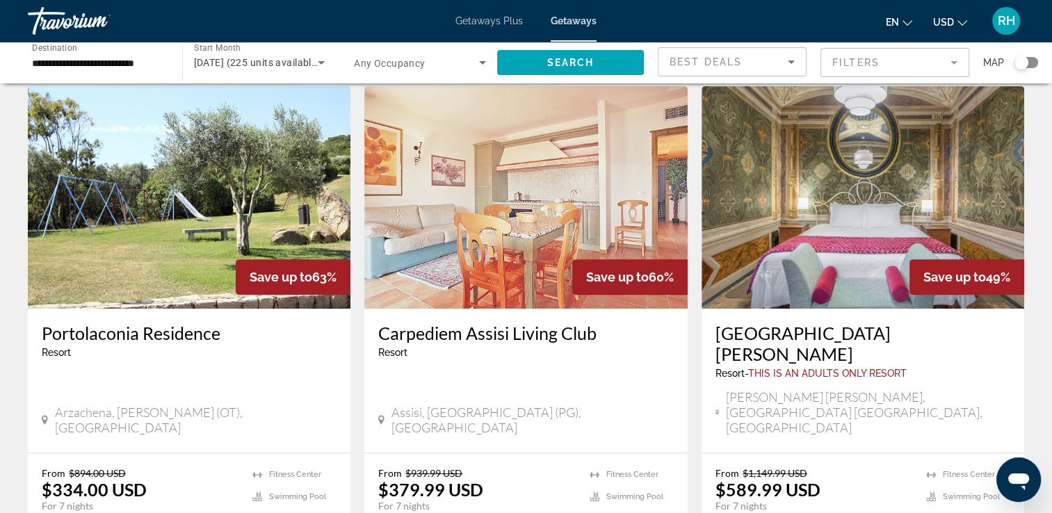
scroll to position [554, 0]
